Goal: Task Accomplishment & Management: Complete application form

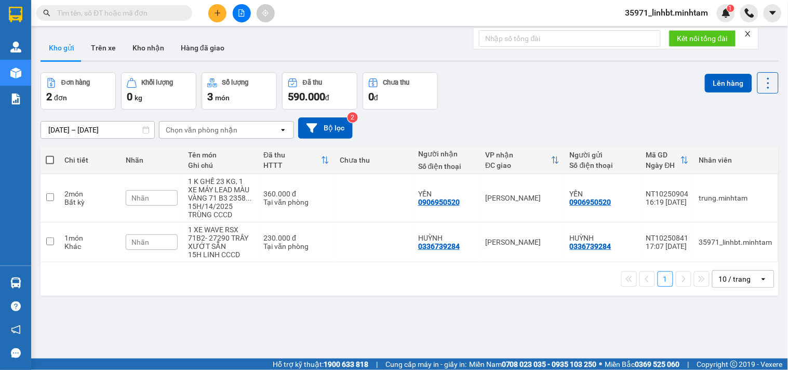
click at [139, 16] on input "text" at bounding box center [118, 12] width 123 height 11
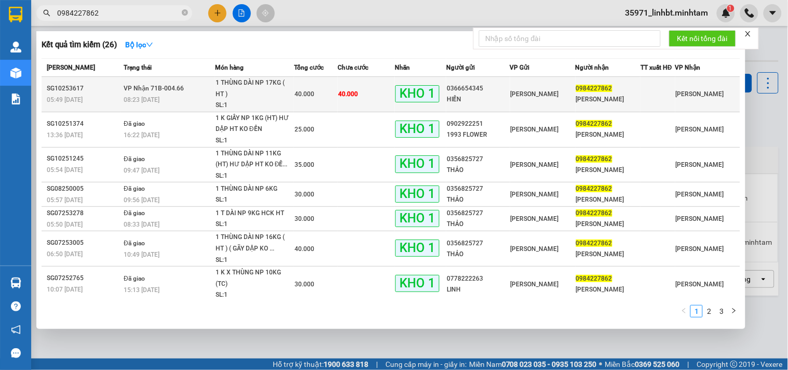
type input "0984227862"
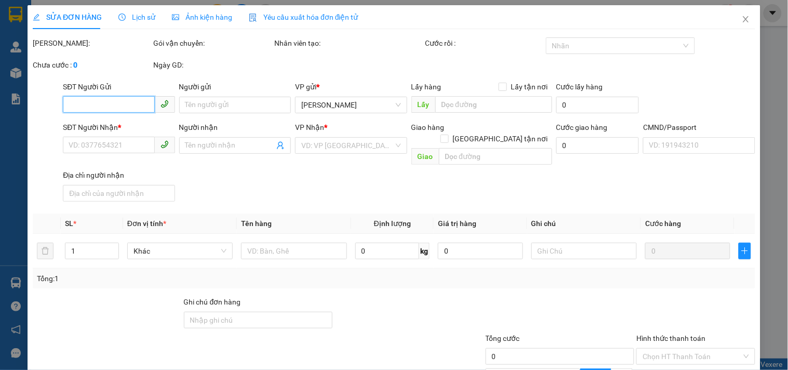
type input "0366654345"
type input "HIỀN"
type input "0984227862"
type input "[PERSON_NAME]"
type input "HCK BM"
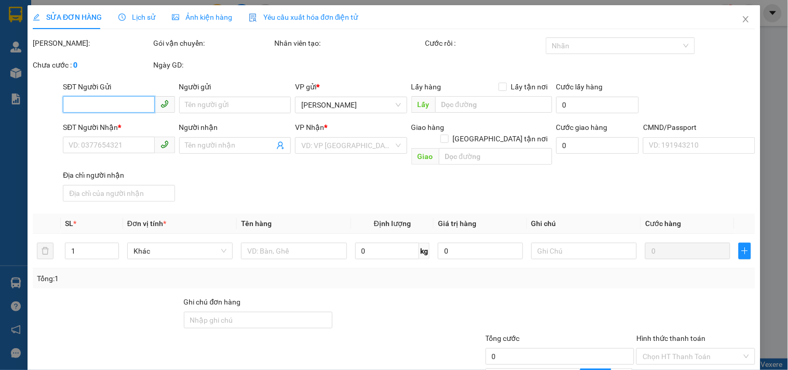
type input "40.000"
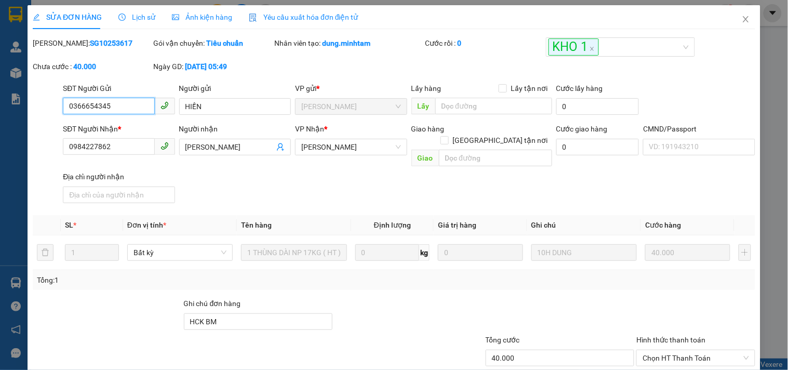
scroll to position [105, 0]
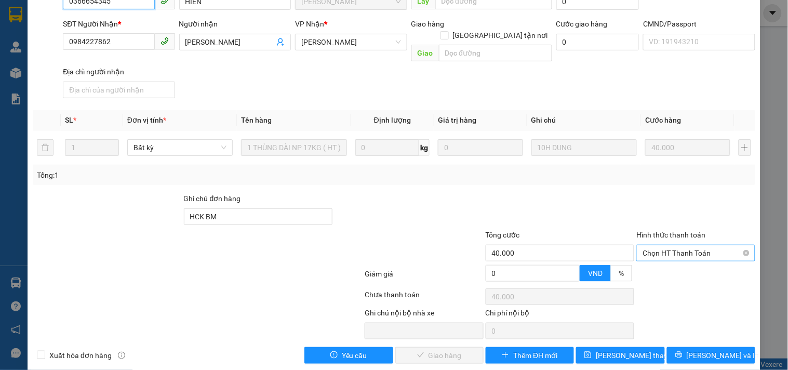
click at [681, 245] on span "Chọn HT Thanh Toán" at bounding box center [696, 253] width 106 height 16
click at [676, 263] on div "Tại văn phòng" at bounding box center [689, 260] width 105 height 11
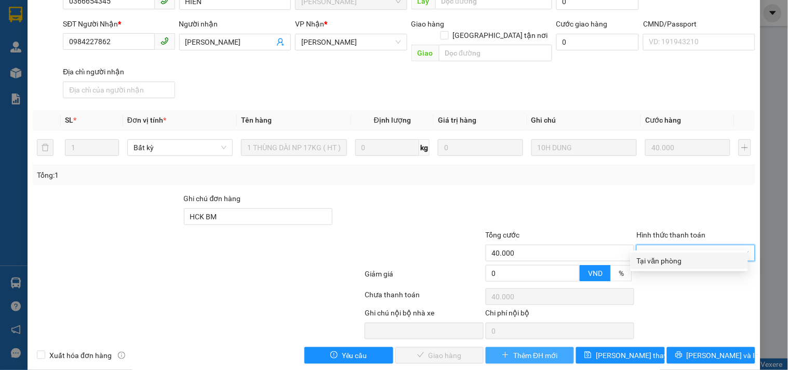
type input "0"
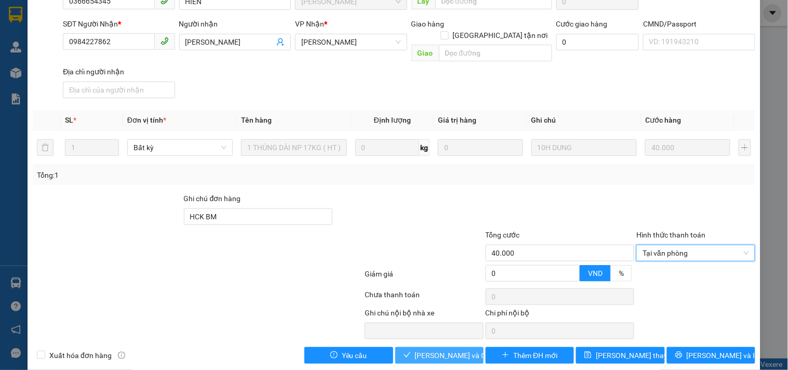
click at [409, 347] on button "[PERSON_NAME] và Giao hàng" at bounding box center [439, 355] width 88 height 17
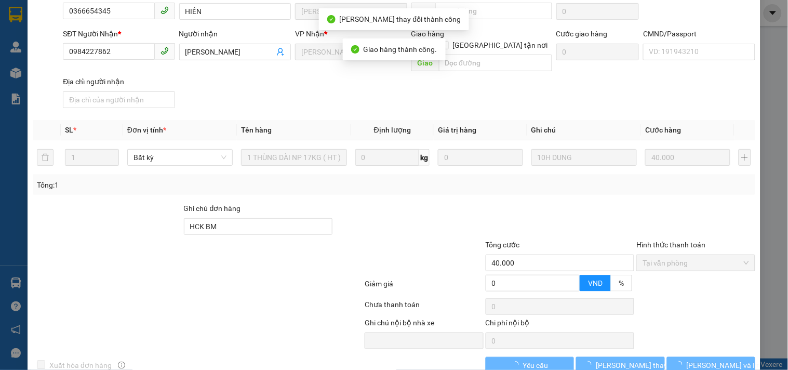
scroll to position [114, 0]
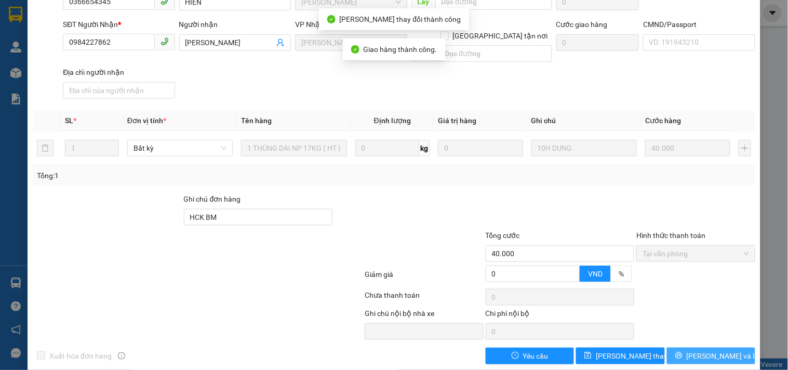
click at [724, 348] on button "[PERSON_NAME] và In" at bounding box center [711, 356] width 88 height 17
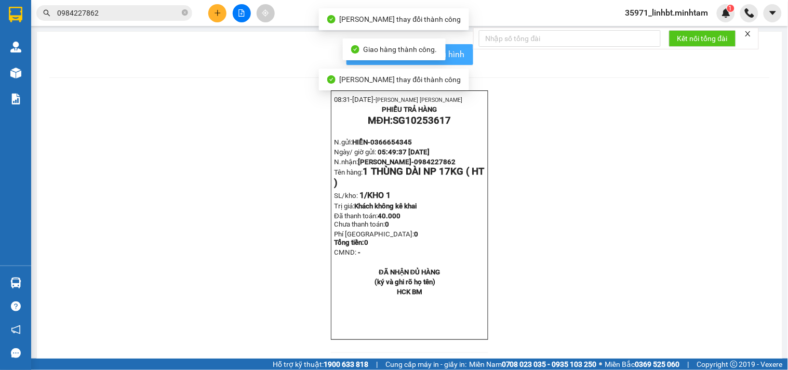
click at [456, 60] on span "In mẫu biên lai tự cấu hình" at bounding box center [416, 54] width 98 height 13
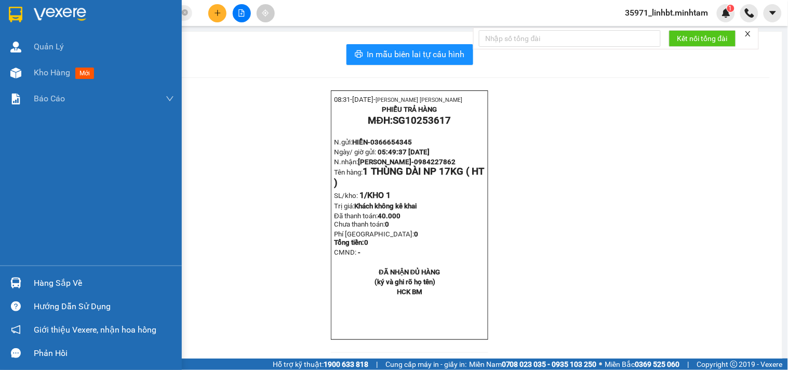
click at [28, 271] on div "Hàng sắp về Hướng dẫn sử dụng Giới thiệu Vexere, nhận hoa hồng Phản hồi" at bounding box center [91, 314] width 182 height 99
click at [31, 281] on div "Hàng sắp về" at bounding box center [91, 282] width 182 height 23
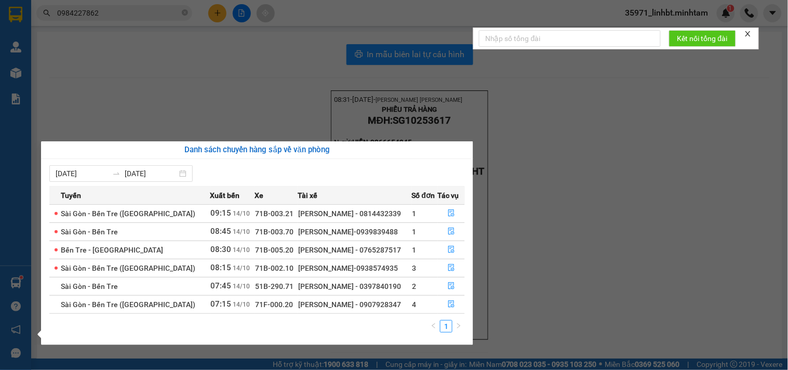
click at [84, 34] on section "Kết quả tìm kiếm ( 26 ) Bộ lọc Mã ĐH Trạng thái Món hàng Tổng cước Chưa cước Nh…" at bounding box center [394, 185] width 788 height 370
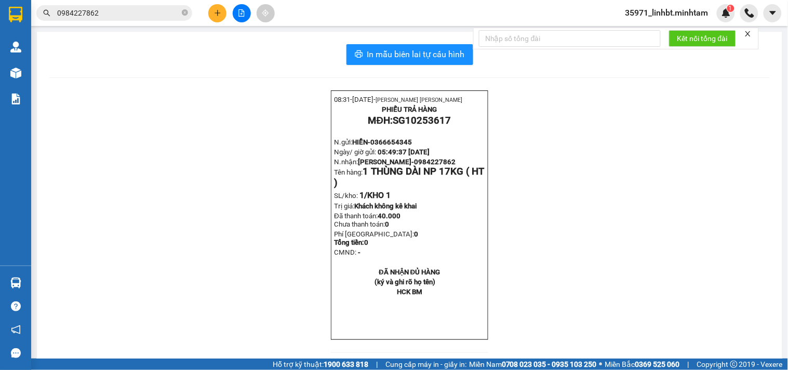
click at [97, 16] on input "0984227862" at bounding box center [118, 12] width 123 height 11
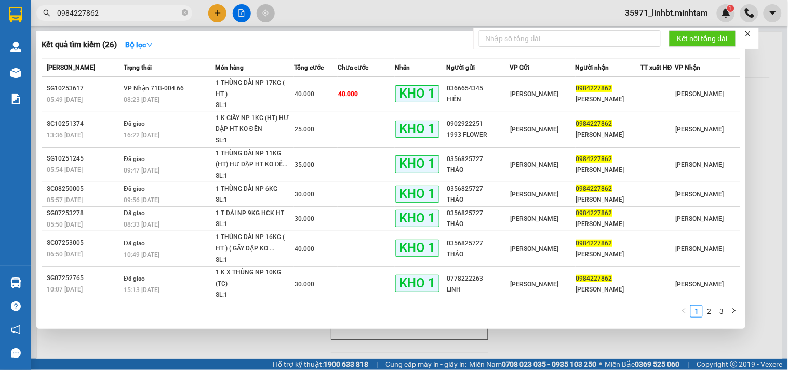
click at [97, 16] on input "0984227862" at bounding box center [118, 12] width 123 height 11
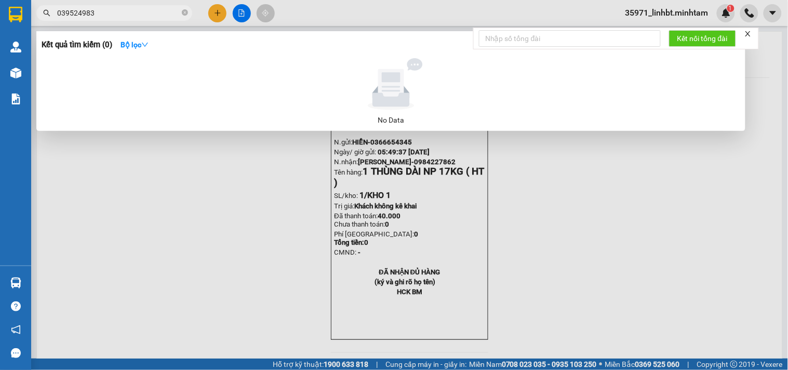
click at [70, 12] on input "039524983" at bounding box center [118, 12] width 123 height 11
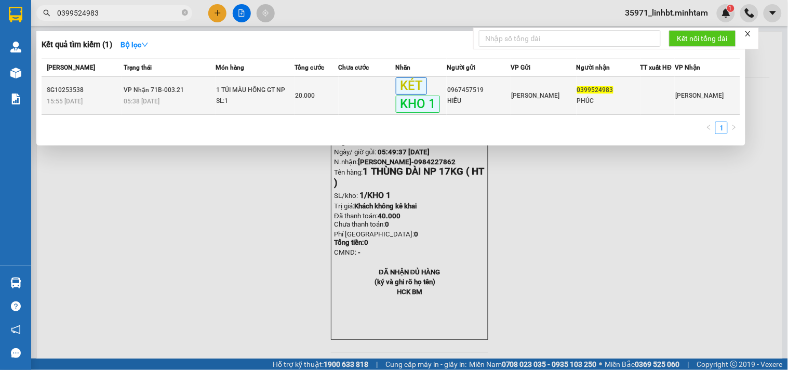
type input "0399524983"
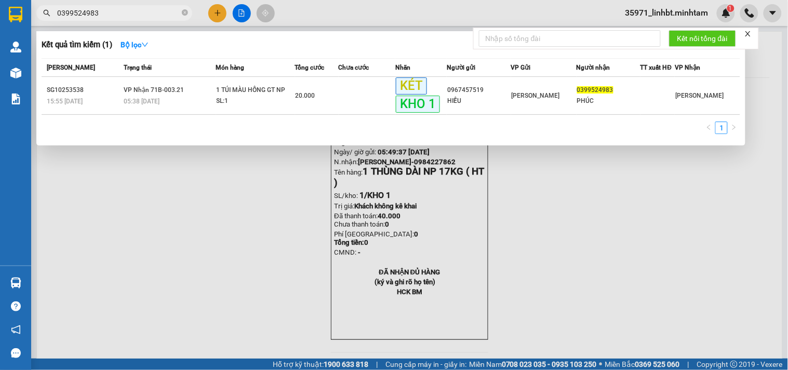
click at [289, 97] on div "SL: 1" at bounding box center [256, 101] width 78 height 11
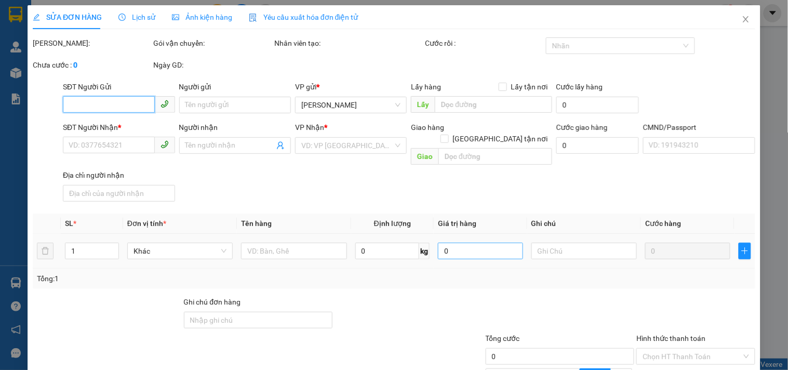
type input "0967457519"
type input "HIẾU"
type input "0399524983"
type input "PHÚC"
type input "BM"
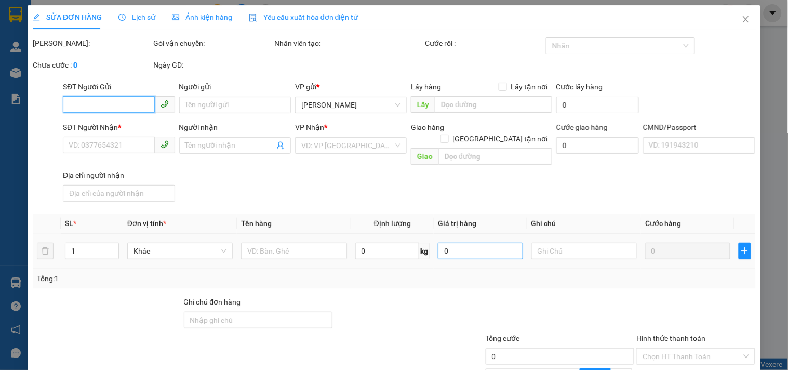
type input "20.000"
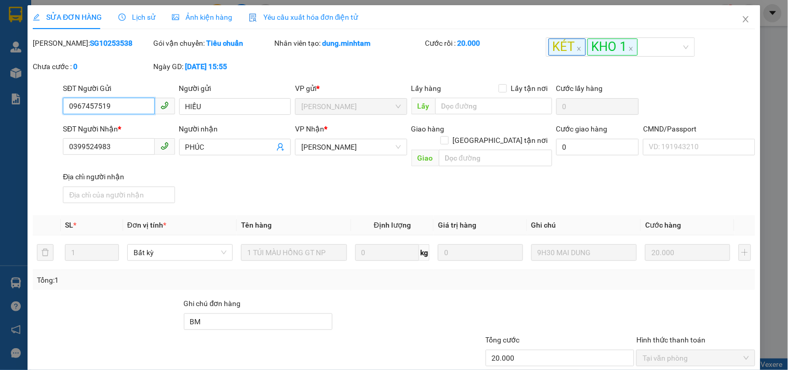
scroll to position [105, 0]
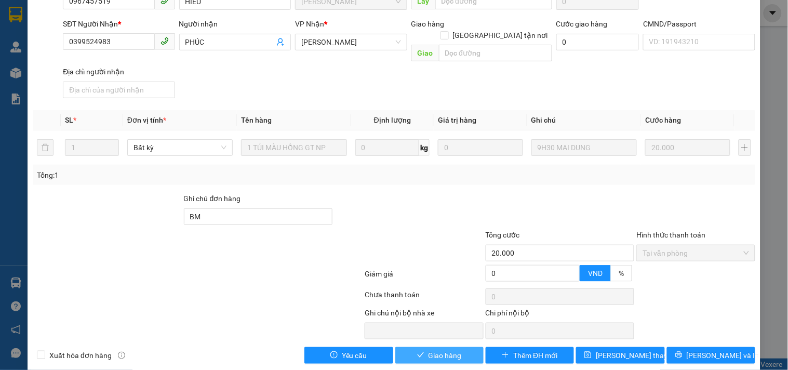
click at [417, 351] on icon "check" at bounding box center [420, 354] width 7 height 7
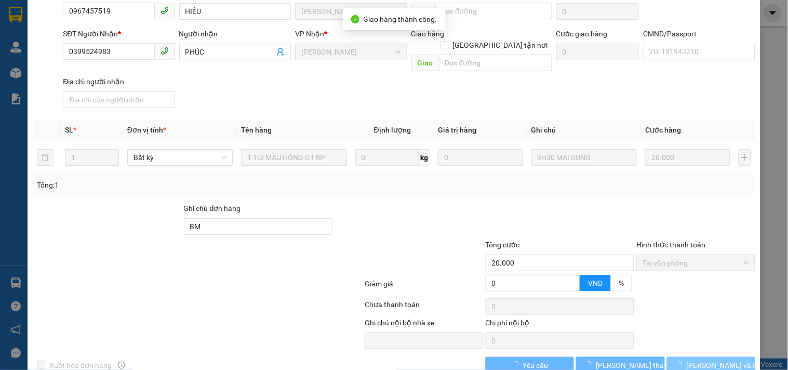
scroll to position [114, 0]
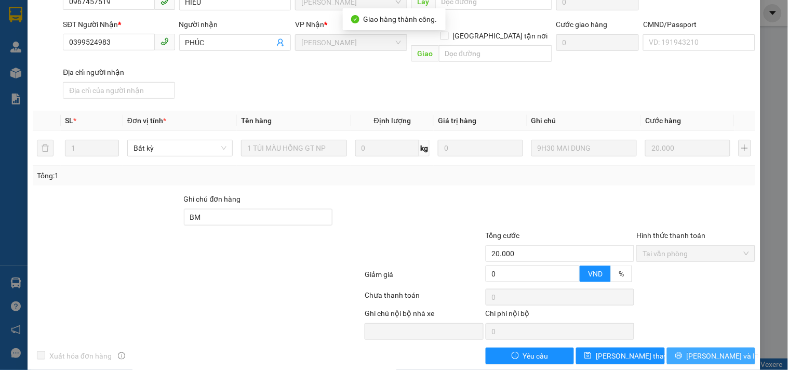
click at [696, 350] on span "[PERSON_NAME] và In" at bounding box center [723, 355] width 73 height 11
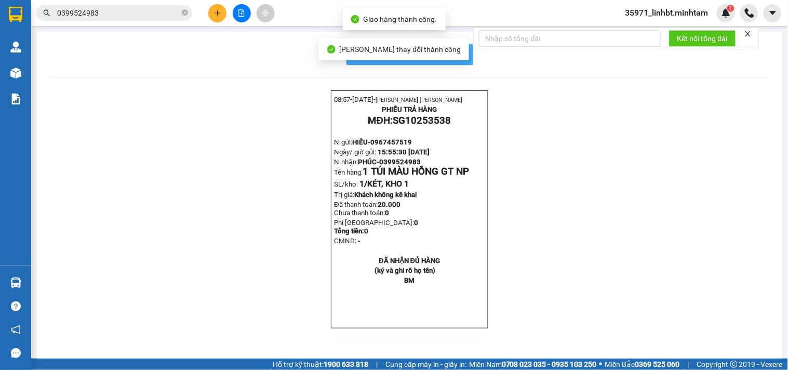
click at [452, 60] on span "In mẫu biên lai tự cấu hình" at bounding box center [416, 54] width 98 height 13
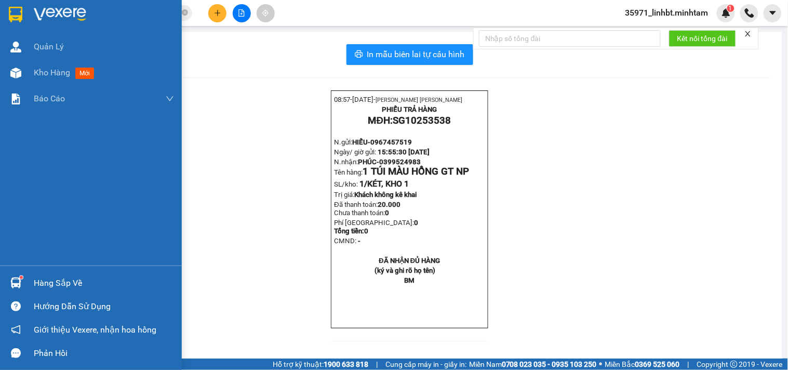
click at [10, 279] on img at bounding box center [15, 282] width 11 height 11
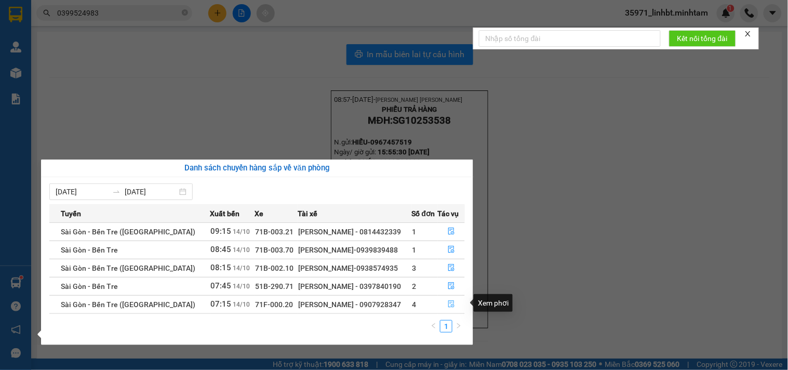
click at [449, 299] on button "button" at bounding box center [451, 304] width 26 height 17
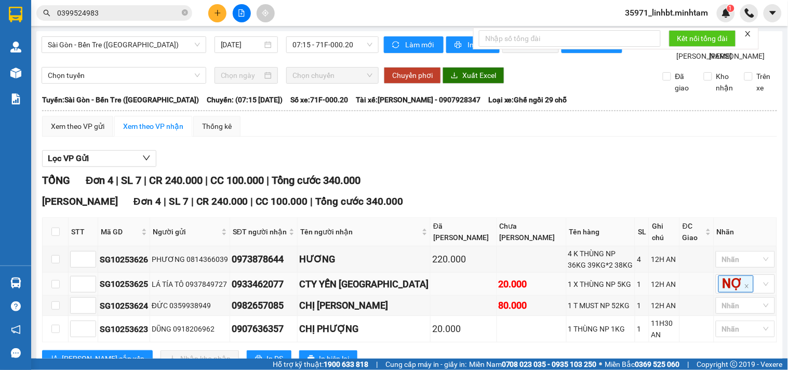
scroll to position [37, 0]
